Goal: Transaction & Acquisition: Obtain resource

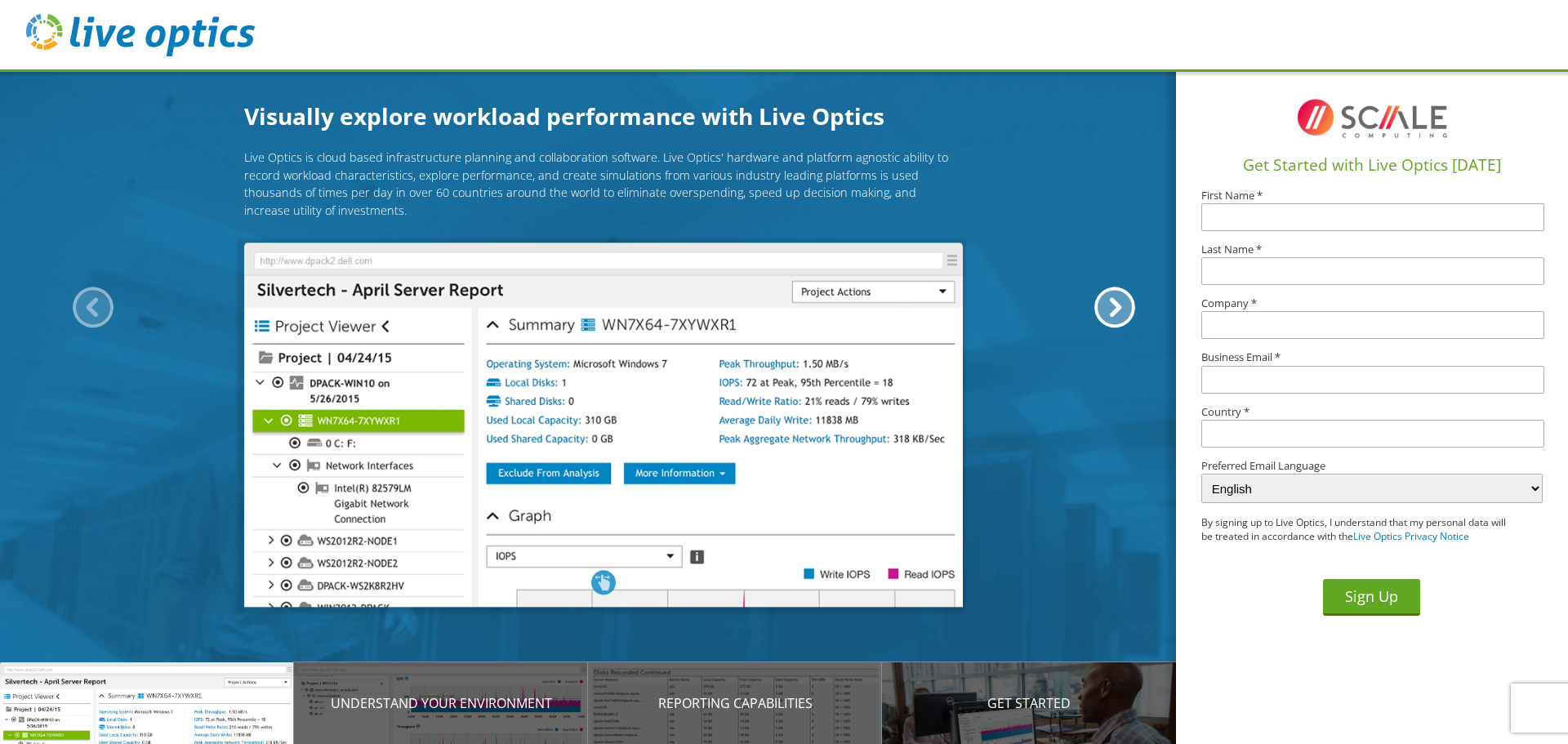
click at [1245, 209] on input "text" at bounding box center [1373, 217] width 343 height 27
type input "Austin"
type input "Bussard"
click at [1235, 332] on input "text" at bounding box center [1373, 325] width 343 height 27
type input "Fulton County Medical Center"
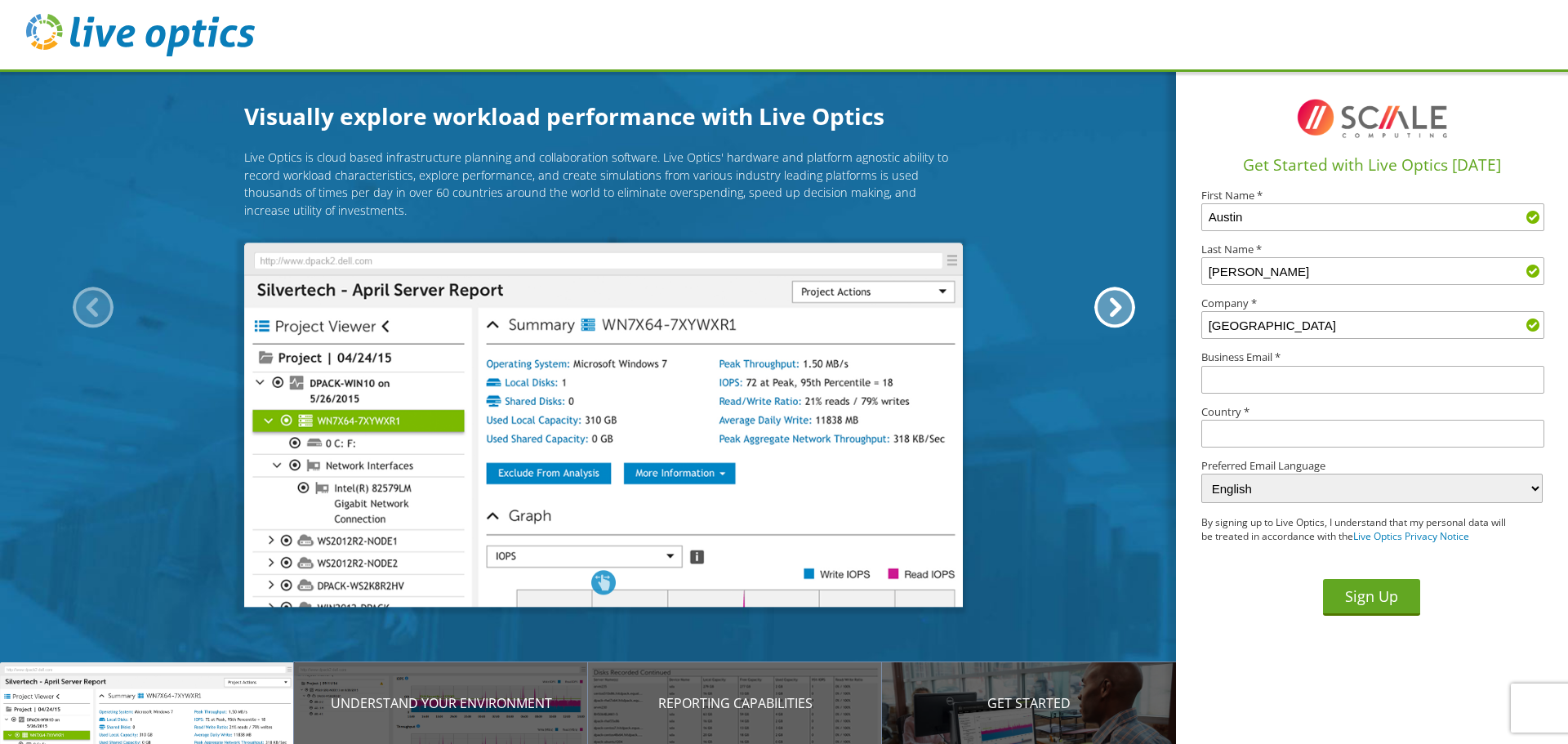
click at [1256, 388] on input "text" at bounding box center [1373, 379] width 343 height 27
type input "abussard@fcmcpa.org"
click at [1245, 430] on input "text" at bounding box center [1373, 434] width 343 height 27
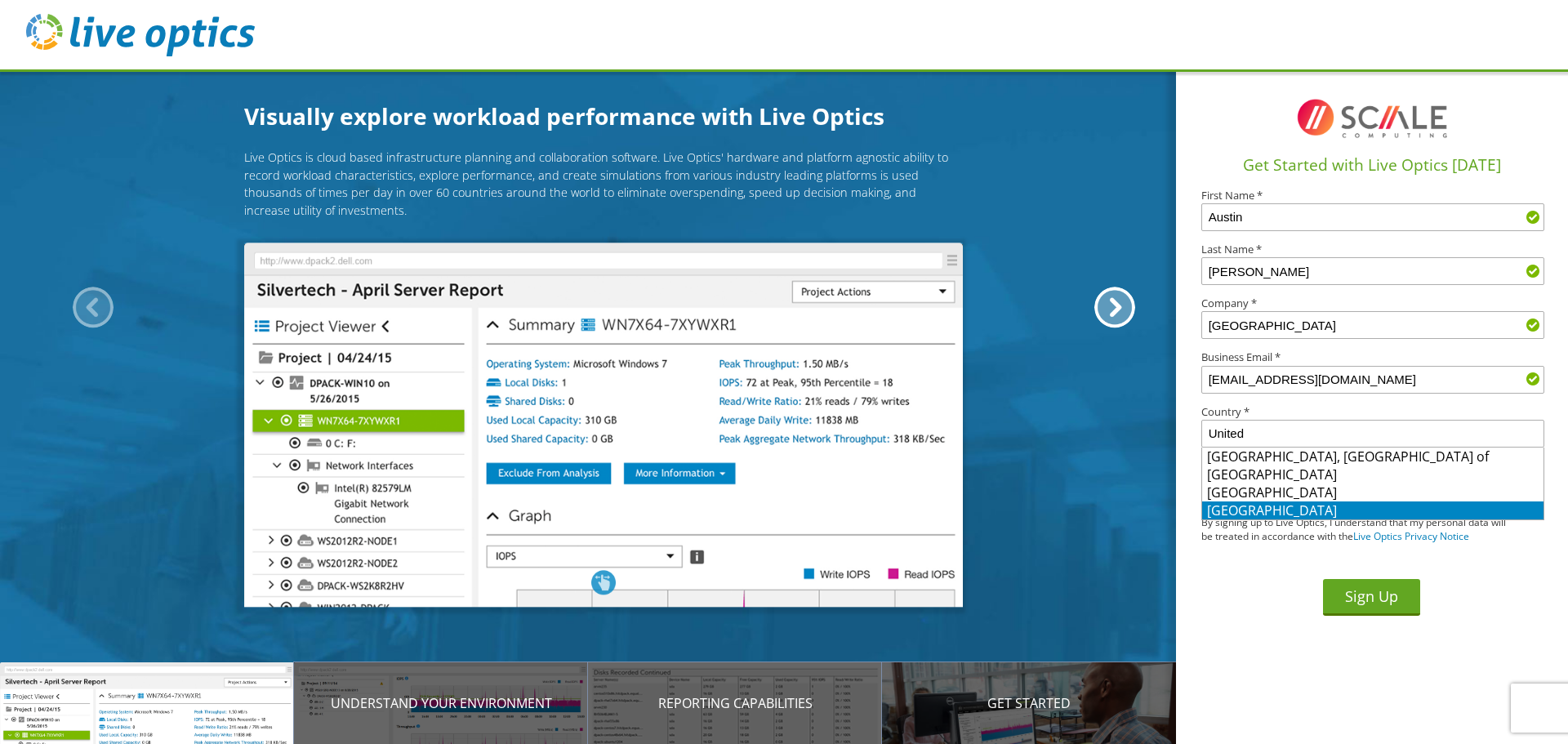
click at [1253, 506] on li "United States" at bounding box center [1372, 510] width 341 height 18
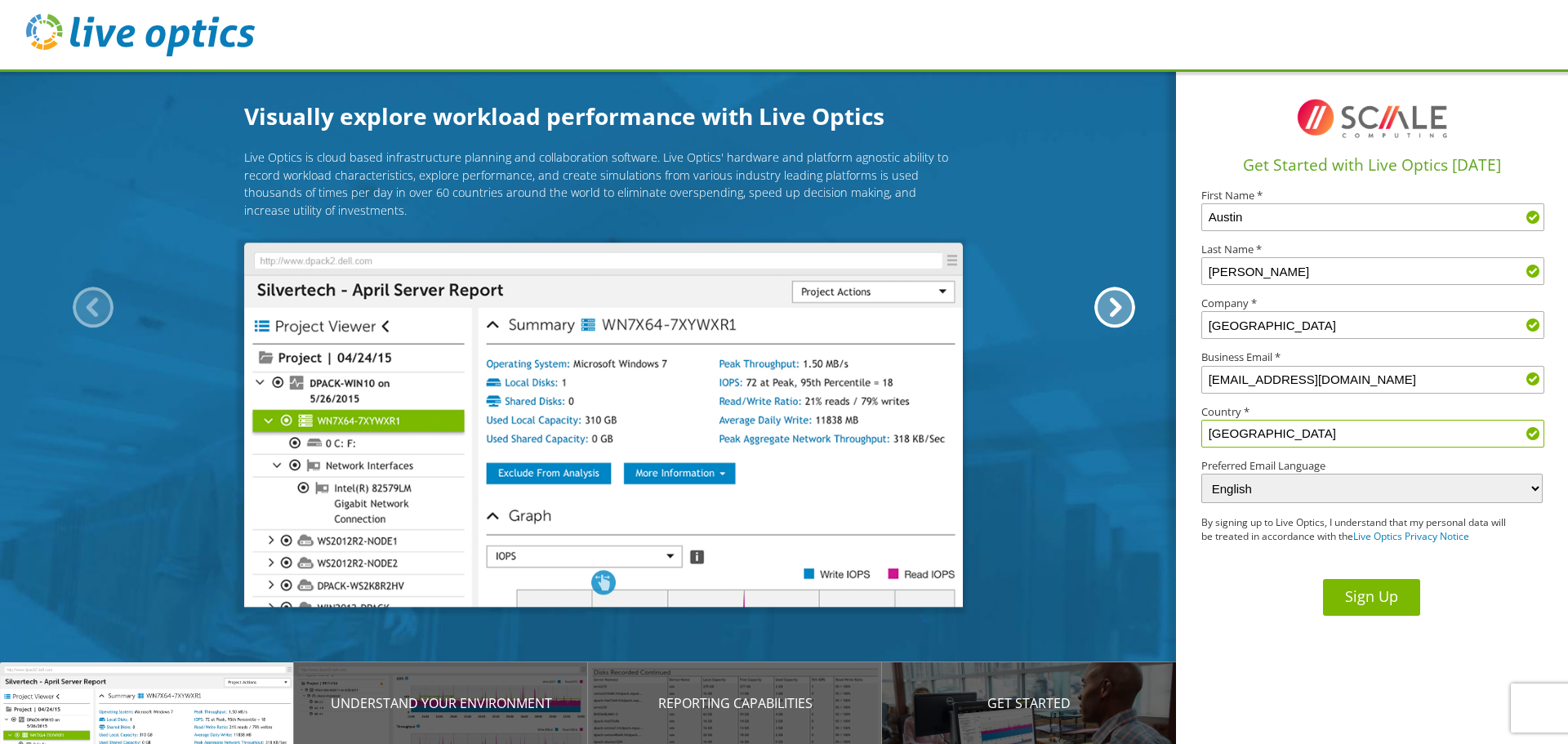
type input "United States"
click at [1353, 608] on button "Sign Up" at bounding box center [1371, 598] width 97 height 37
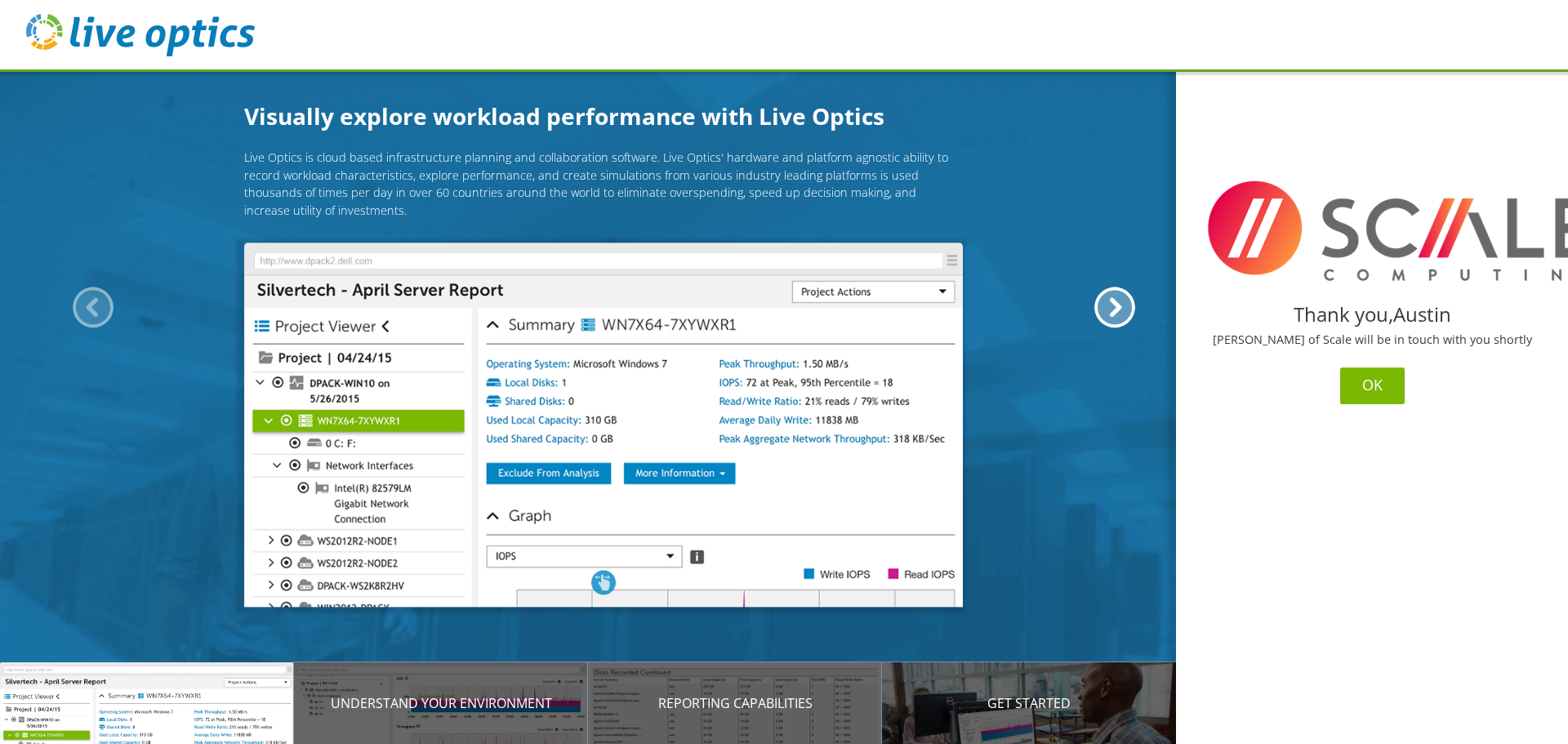
click at [1374, 380] on button "OK" at bounding box center [1372, 386] width 64 height 37
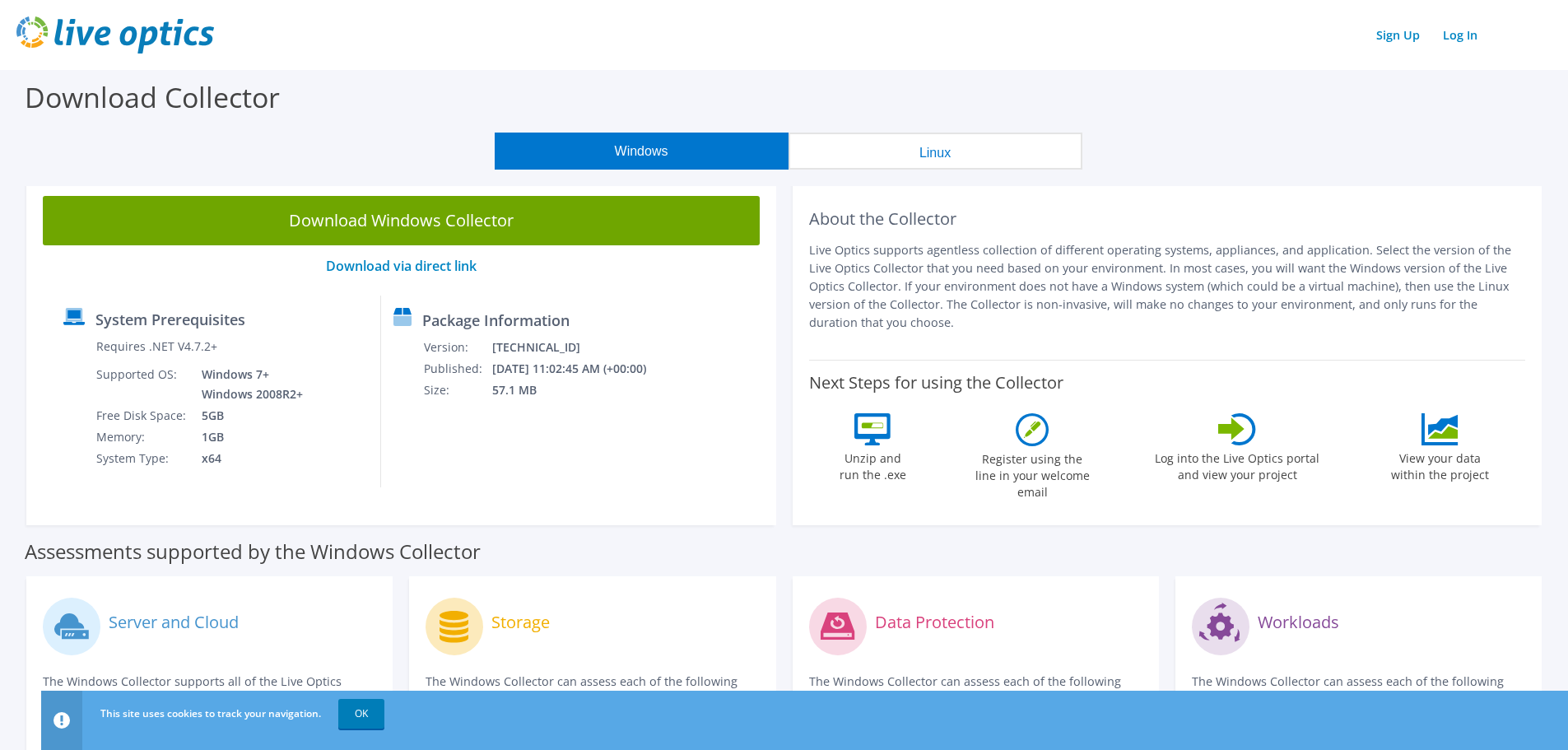
click at [638, 143] on button "Windows" at bounding box center [642, 151] width 294 height 37
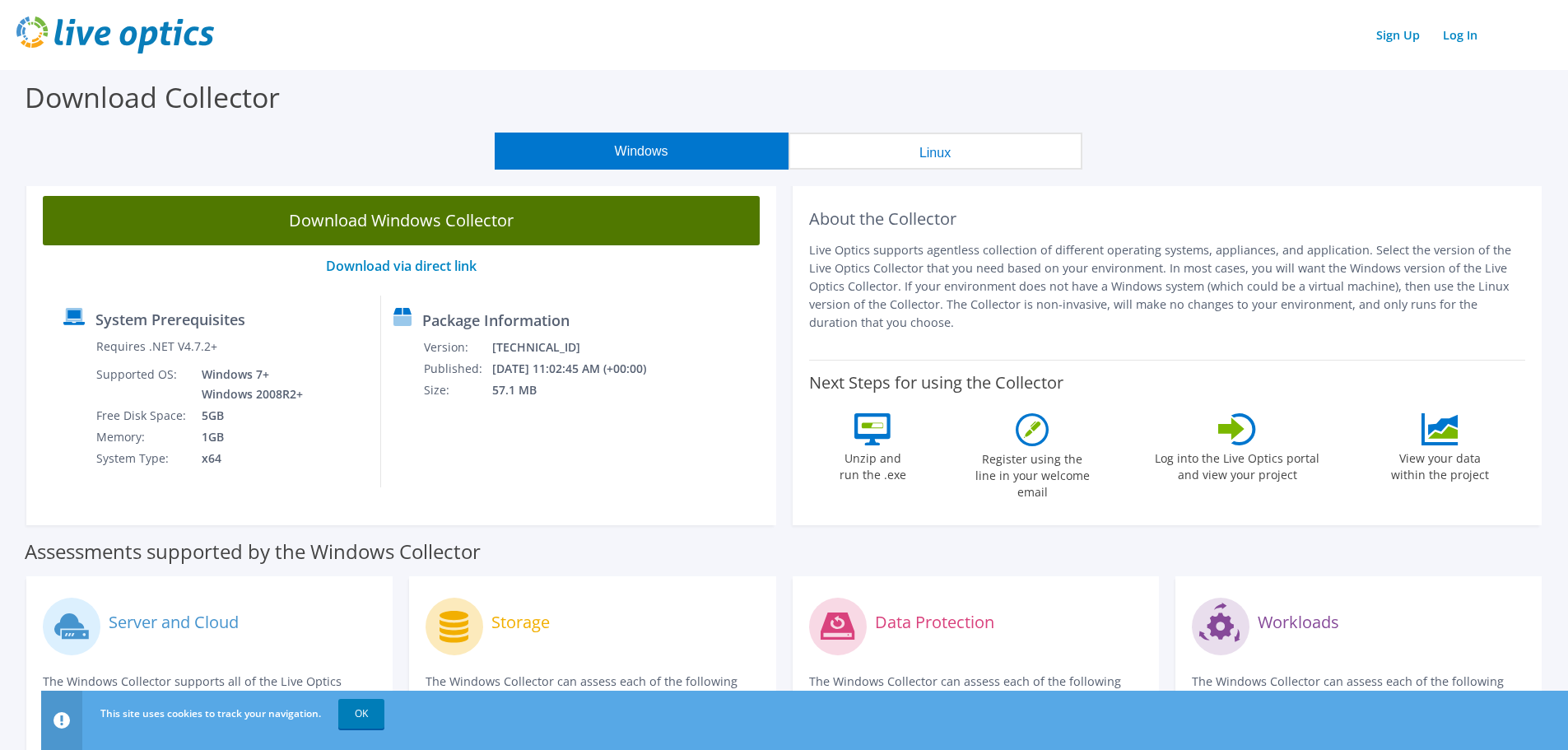
click at [440, 221] on link "Download Windows Collector" at bounding box center [402, 220] width 717 height 49
